Goal: Transaction & Acquisition: Purchase product/service

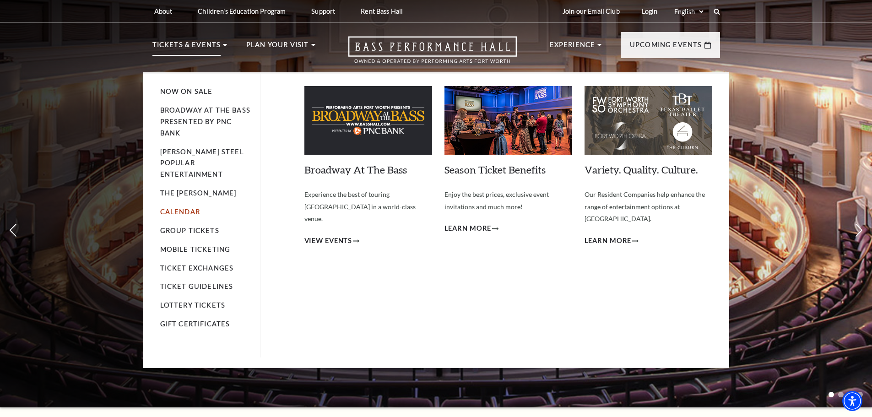
click at [186, 208] on link "Calendar" at bounding box center [180, 212] width 40 height 8
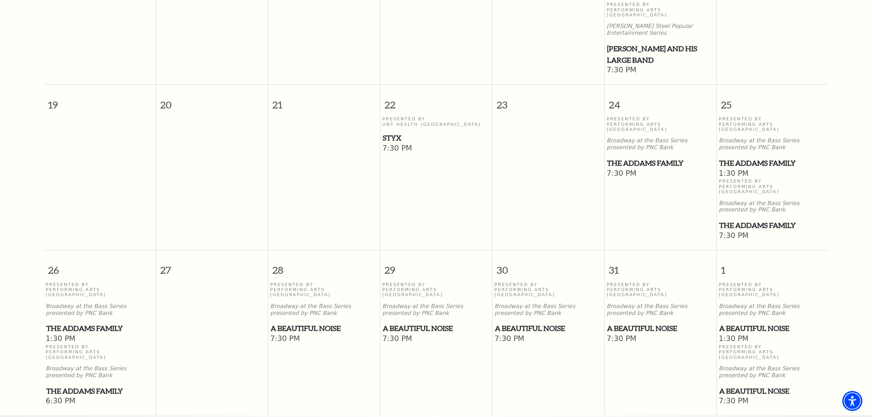
scroll to position [493, 0]
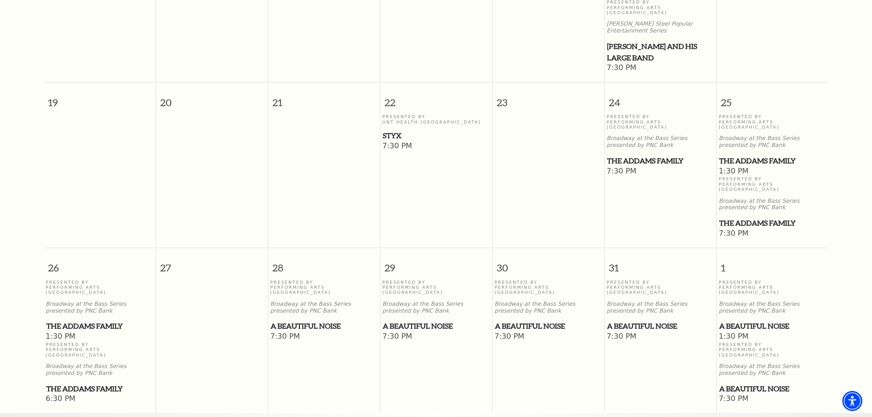
click at [106, 320] on span "The Addams Family" at bounding box center [99, 325] width 107 height 11
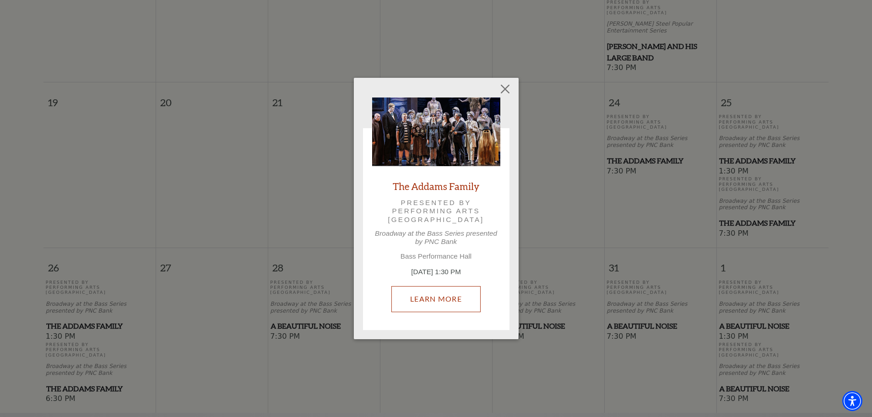
click at [416, 298] on link "Learn More" at bounding box center [435, 299] width 89 height 26
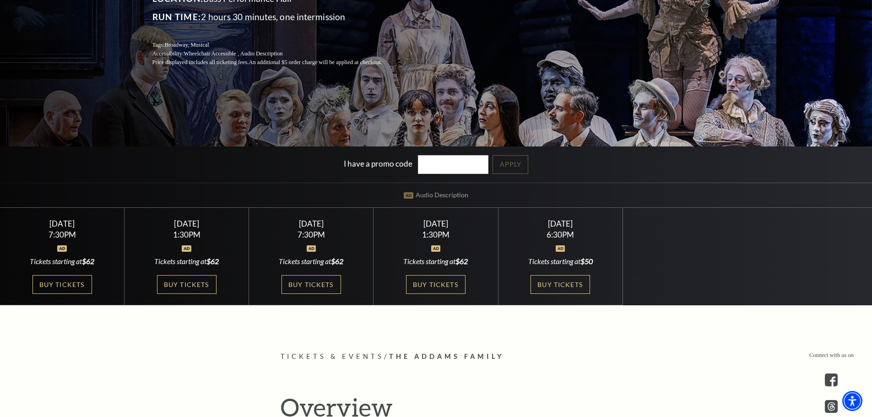
scroll to position [183, 0]
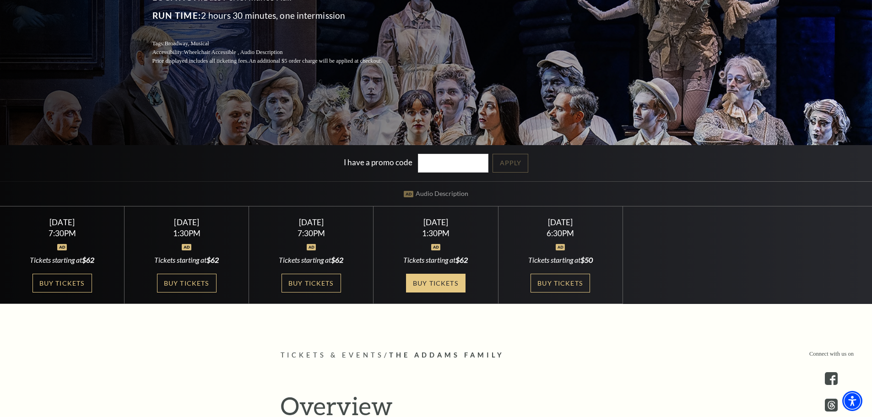
click at [435, 283] on link "Buy Tickets" at bounding box center [436, 283] width 60 height 19
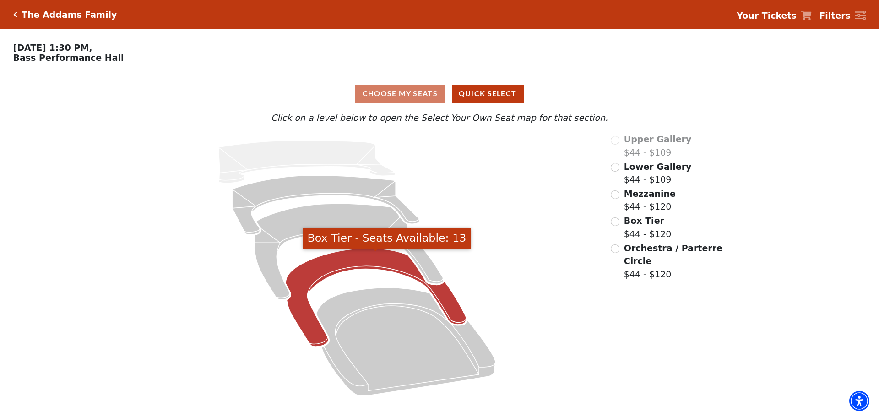
click at [352, 272] on icon "Box Tier - Seats Available: 13" at bounding box center [376, 298] width 180 height 98
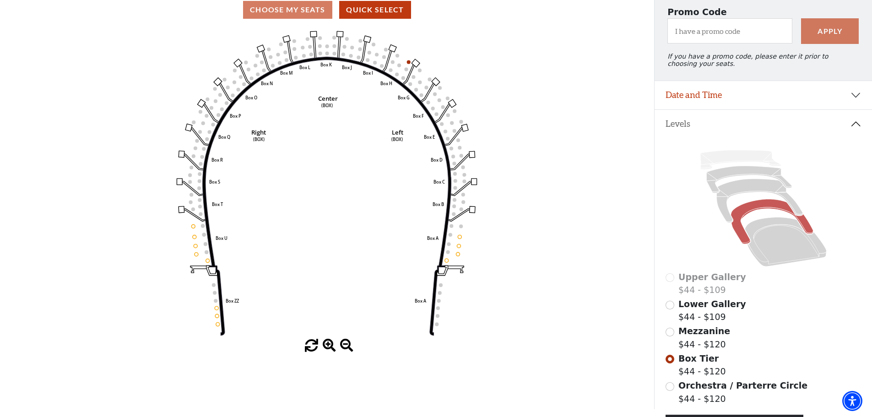
scroll to position [43, 0]
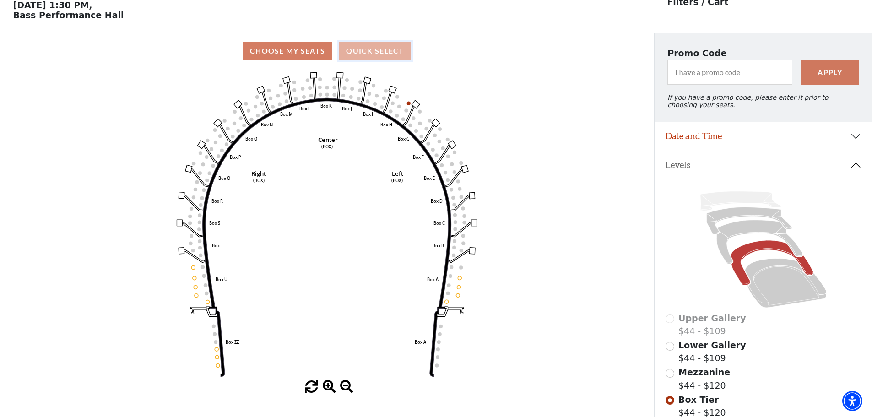
click at [363, 51] on button "Quick Select" at bounding box center [375, 51] width 72 height 18
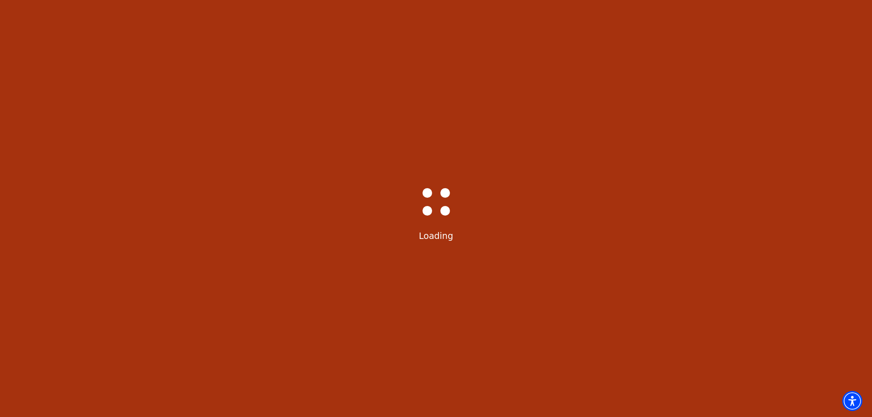
select select "6293"
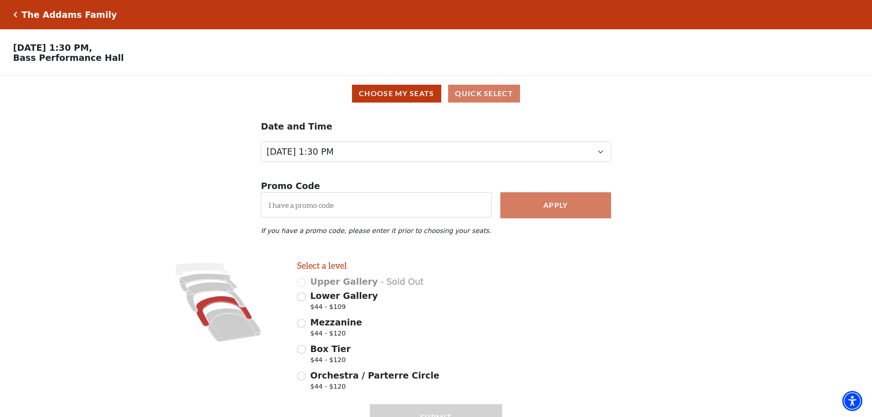
click at [225, 307] on icon at bounding box center [224, 311] width 56 height 30
radio input "true"
